Goal: Browse casually: Explore the website without a specific task or goal

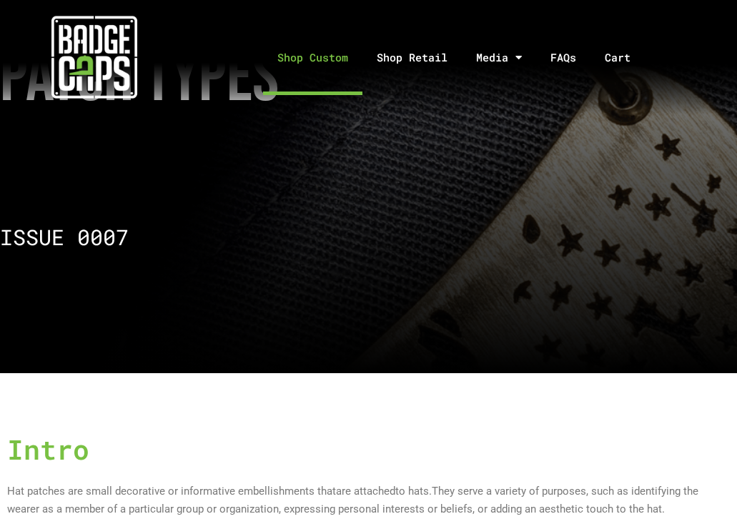
drag, startPoint x: 0, startPoint y: 0, endPoint x: 347, endPoint y: 66, distance: 353.0
click at [347, 66] on link "Shop Custom" at bounding box center [312, 57] width 99 height 75
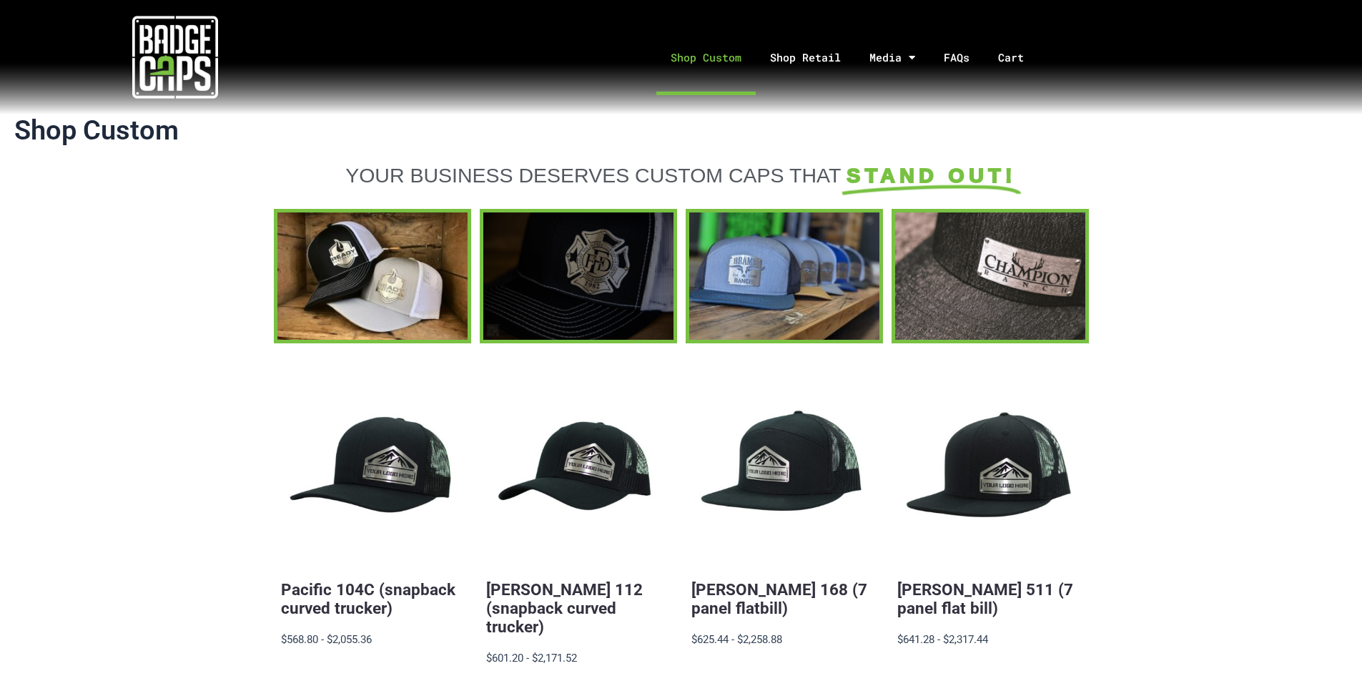
click at [620, 285] on div at bounding box center [578, 275] width 190 height 127
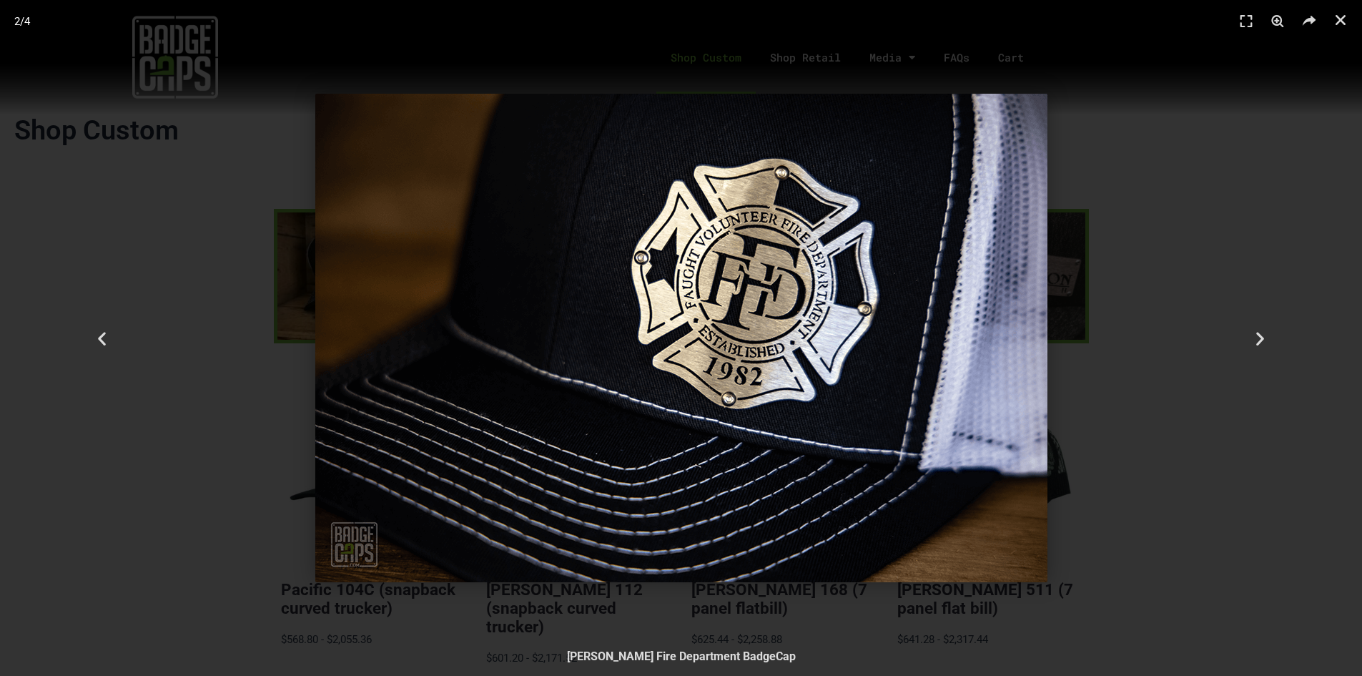
click at [736, 337] on img "2 / 4" at bounding box center [681, 338] width 732 height 488
click at [736, 23] on icon "Close (Esc)" at bounding box center [1341, 20] width 14 height 14
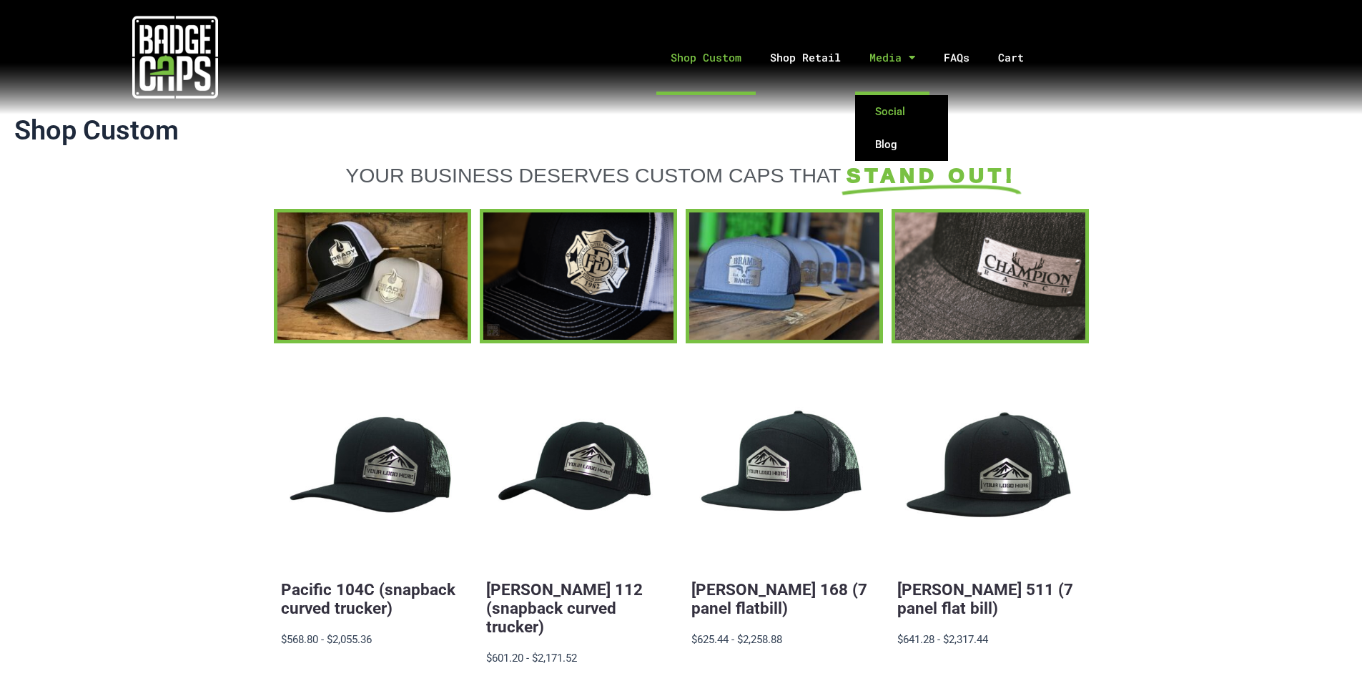
click at [736, 118] on link "Social" at bounding box center [901, 111] width 93 height 33
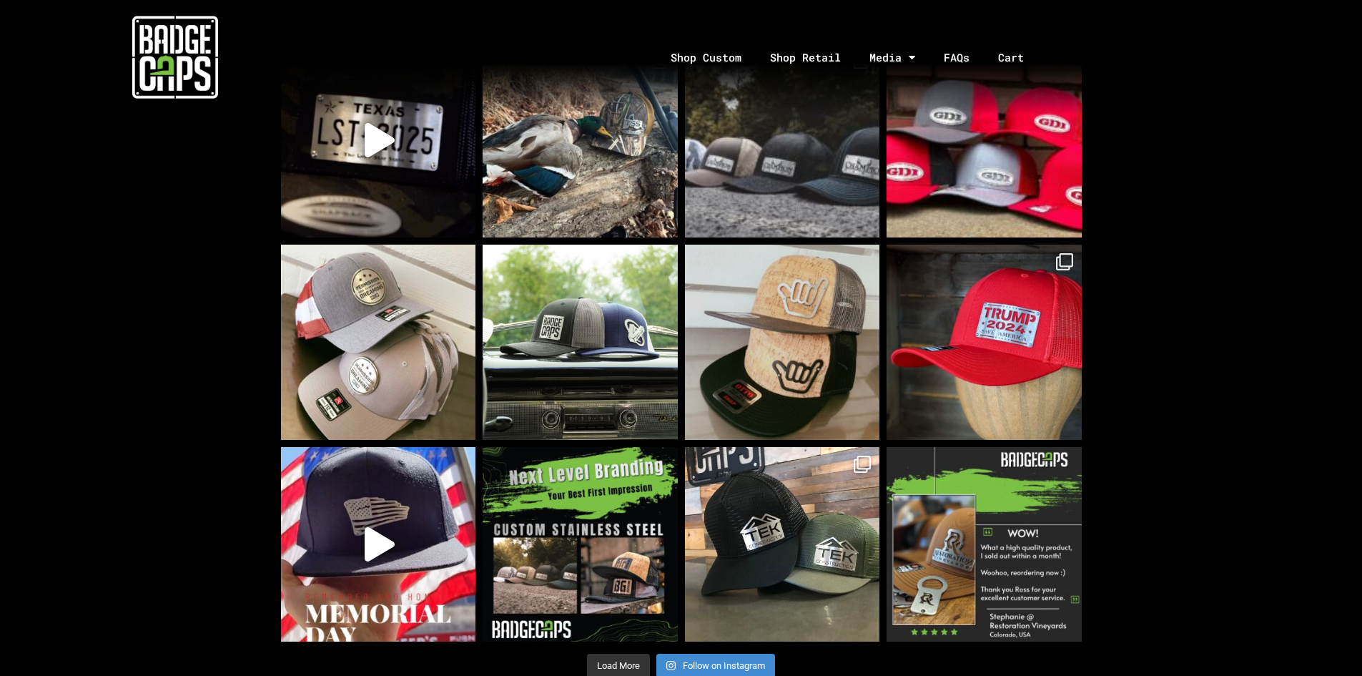
scroll to position [1001, 0]
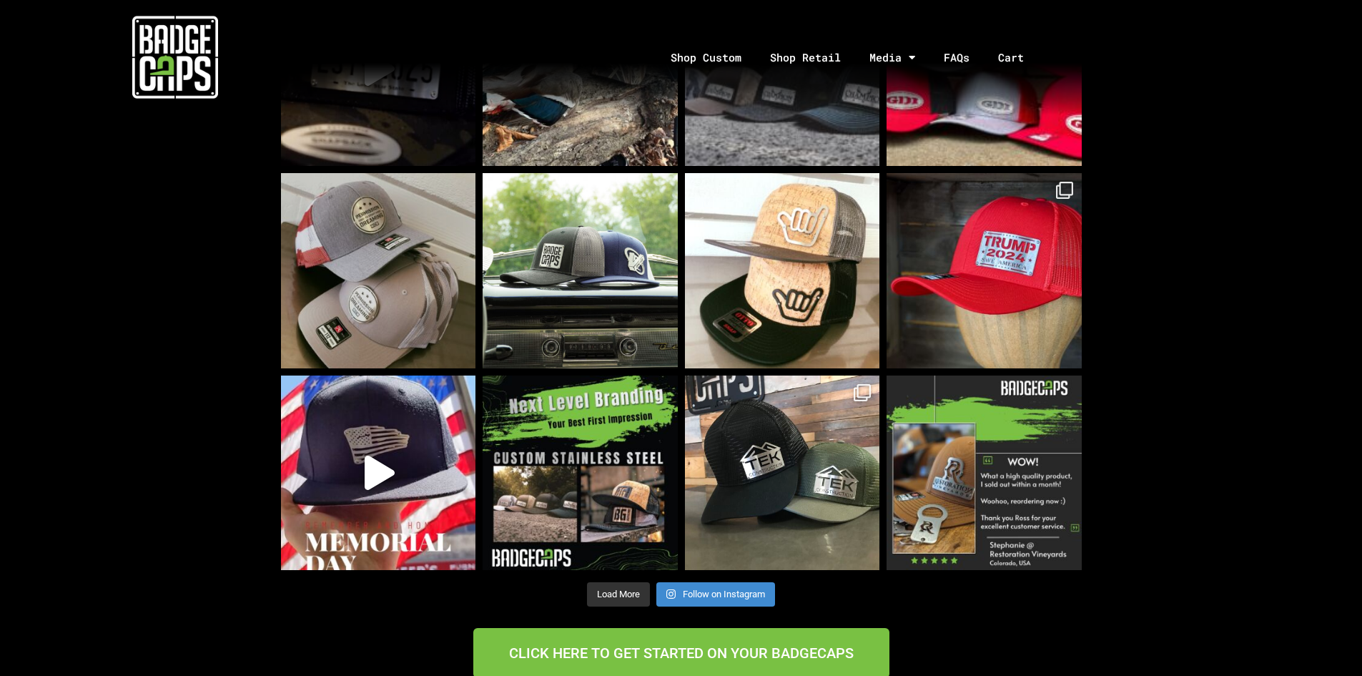
click at [390, 250] on img at bounding box center [378, 270] width 195 height 195
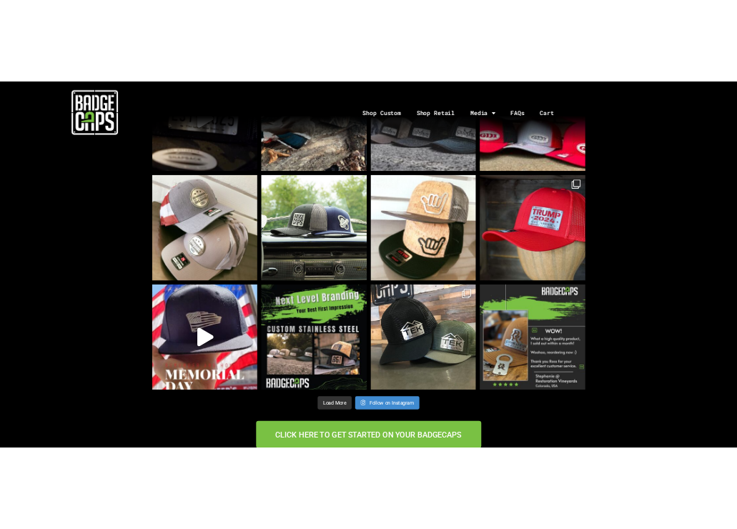
scroll to position [891, 0]
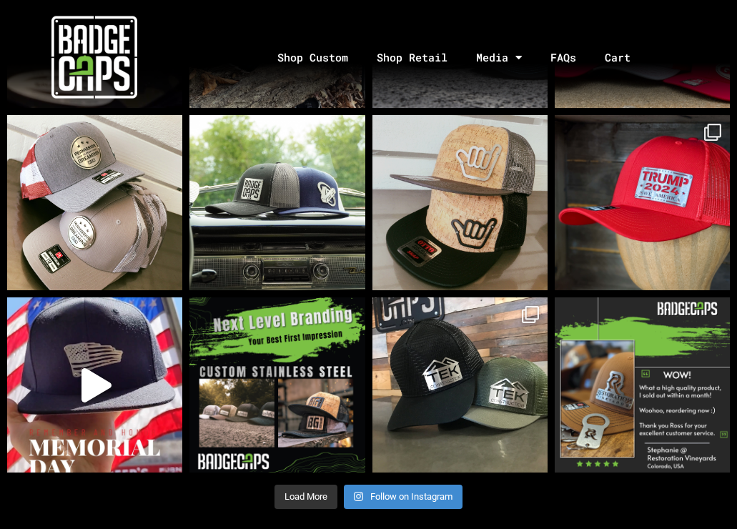
click at [494, 174] on img at bounding box center [460, 202] width 175 height 175
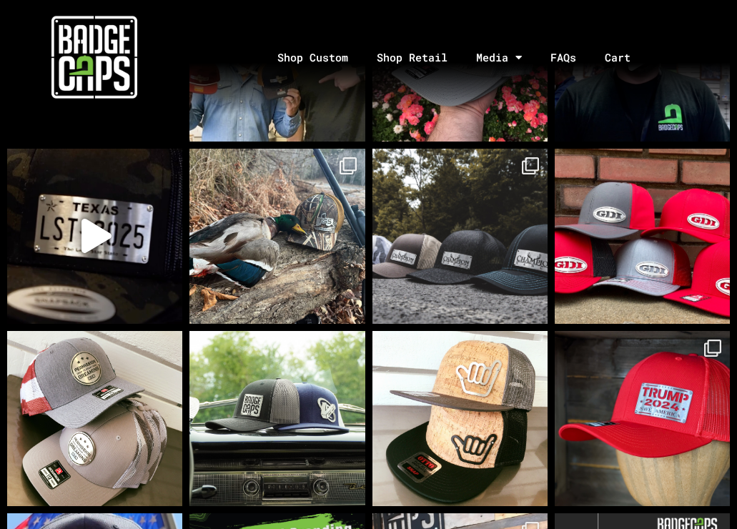
scroll to position [462, 0]
